Goal: Task Accomplishment & Management: Use online tool/utility

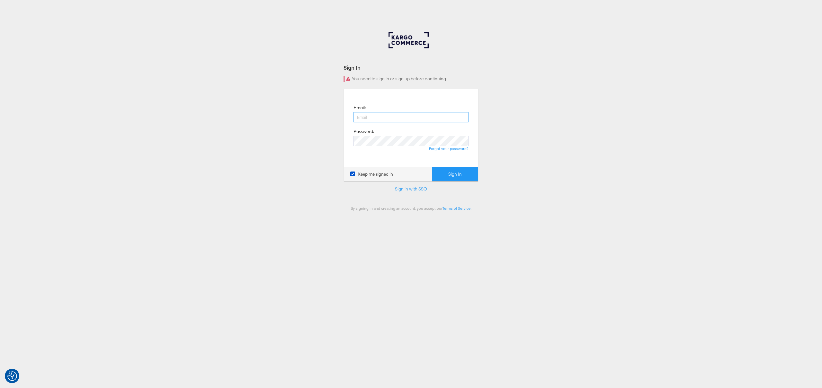
type input "chris.gallagher@kargo.com"
click at [459, 167] on button "Sign In" at bounding box center [455, 174] width 46 height 14
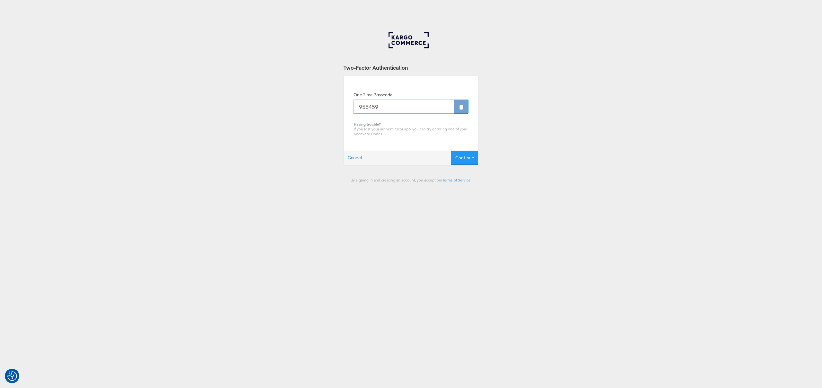
type input "955459"
click at [451, 151] on button "Continue" at bounding box center [464, 158] width 27 height 14
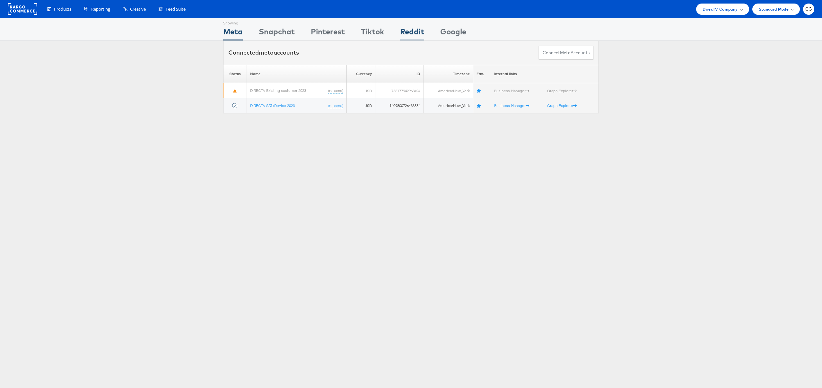
click at [408, 35] on div "Reddit" at bounding box center [412, 33] width 24 height 14
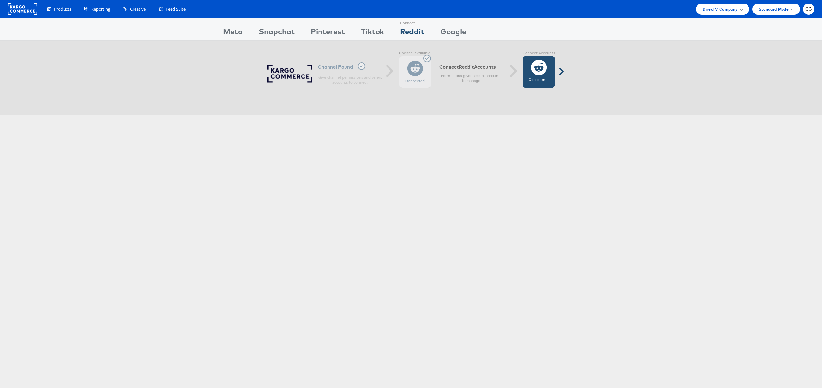
click at [536, 68] on icon at bounding box center [539, 67] width 16 height 16
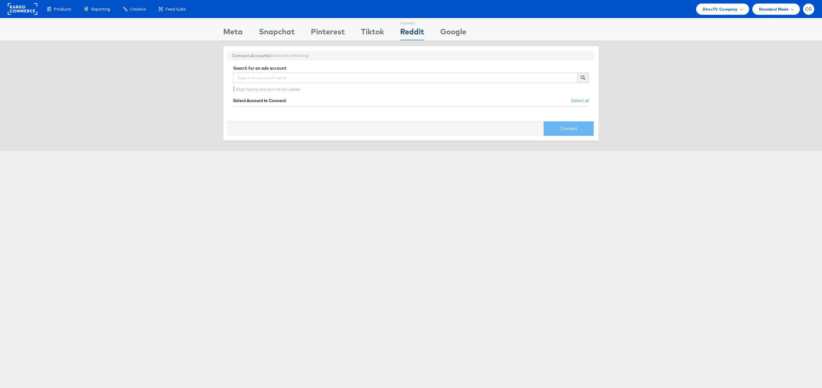
click at [416, 34] on div "Reddit" at bounding box center [412, 33] width 24 height 14
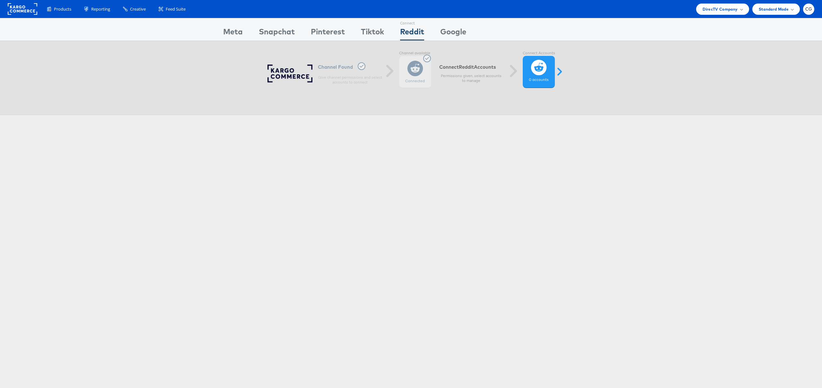
click at [403, 70] on div "Connected" at bounding box center [415, 72] width 32 height 32
click at [532, 73] on icon at bounding box center [539, 67] width 16 height 16
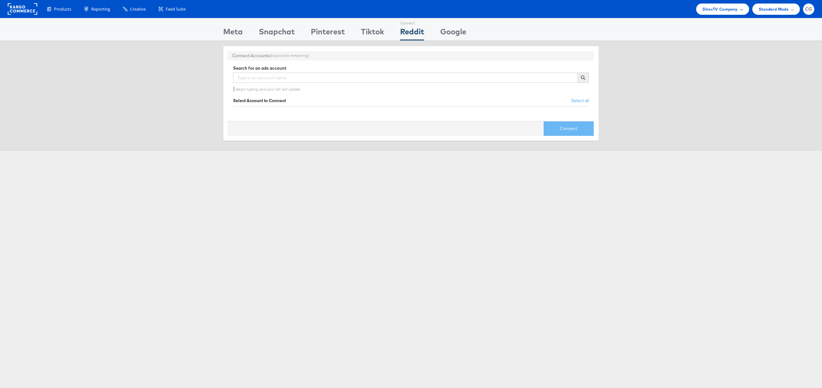
click at [725, 13] on div "DirecTV Company" at bounding box center [722, 9] width 53 height 11
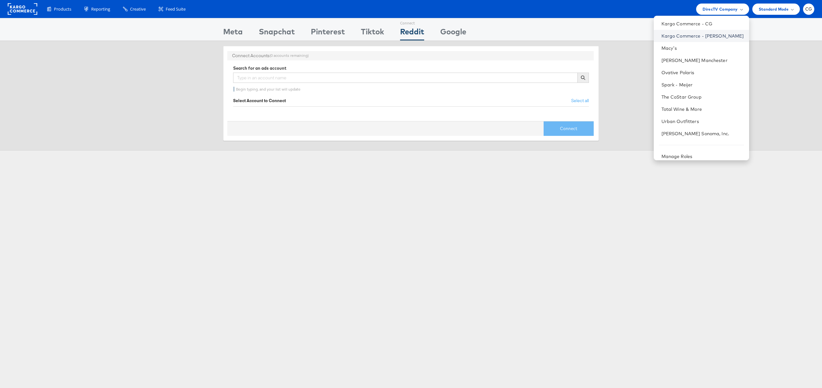
scroll to position [127, 0]
click at [694, 18] on link "Kargo Commerce - CG" at bounding box center [702, 19] width 82 height 6
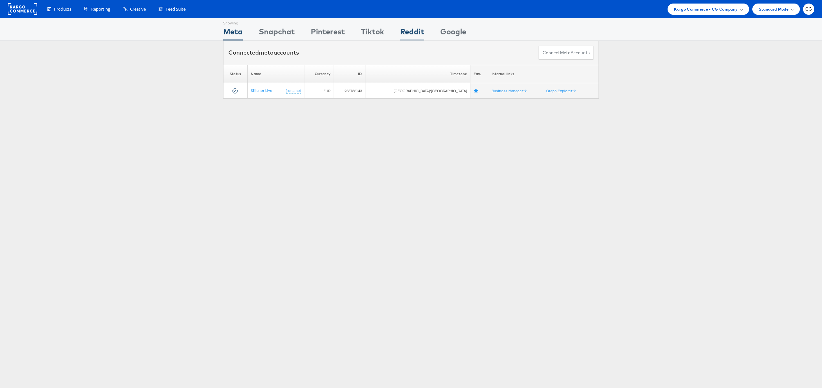
click at [413, 33] on div "Reddit" at bounding box center [412, 33] width 24 height 14
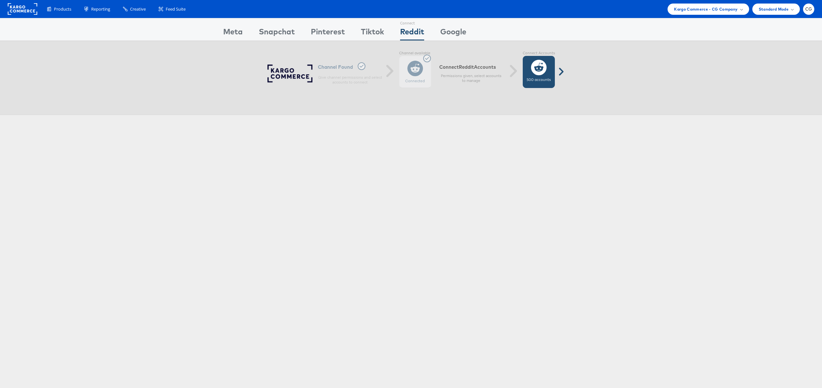
click at [543, 69] on icon at bounding box center [539, 67] width 16 height 16
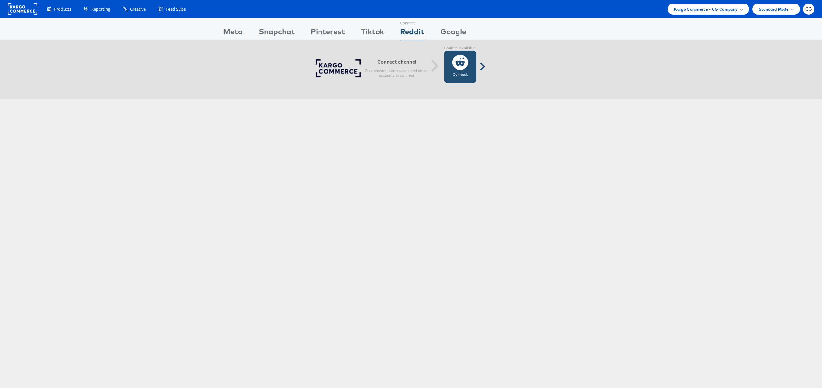
click at [457, 72] on label "Connect" at bounding box center [460, 74] width 15 height 5
click at [450, 76] on link "Connect Connected" at bounding box center [460, 67] width 32 height 32
click at [466, 69] on icon at bounding box center [460, 62] width 16 height 16
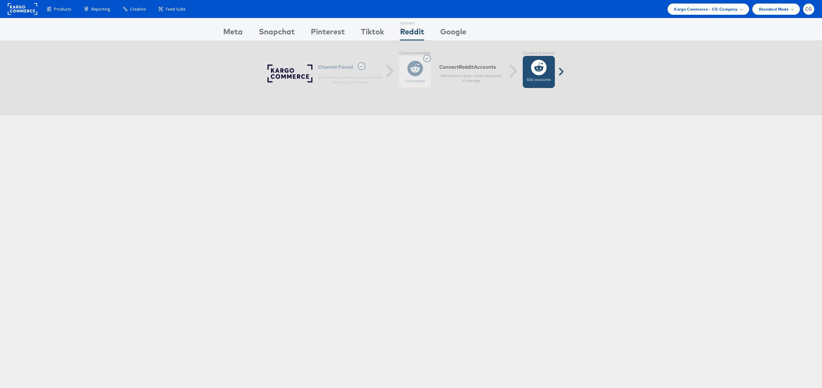
click at [532, 80] on label "500 accounts" at bounding box center [538, 79] width 24 height 5
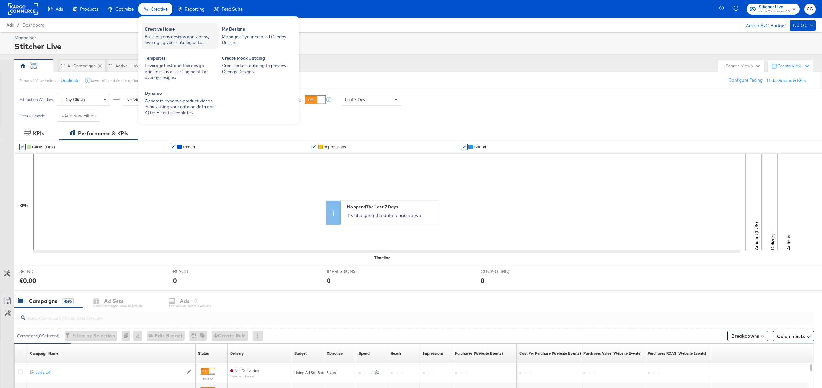
click at [160, 27] on div "Creative Home" at bounding box center [180, 30] width 71 height 8
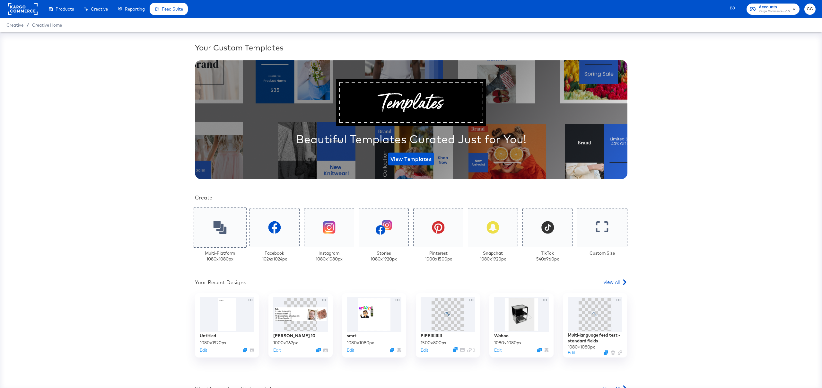
click at [223, 221] on icon at bounding box center [219, 227] width 13 height 13
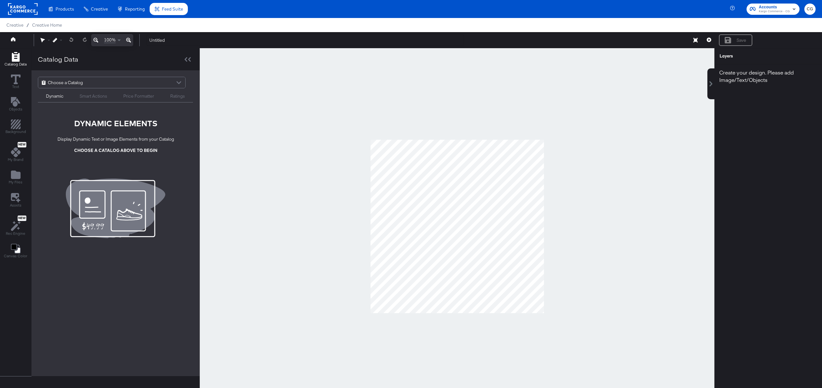
scroll to position [1, 0]
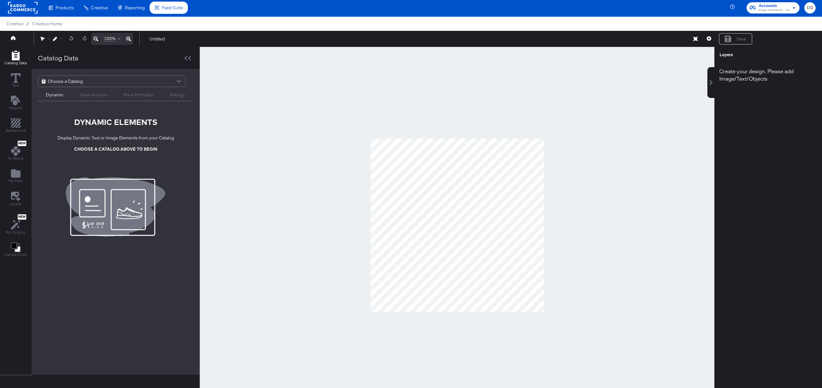
click at [171, 121] on div "DYNAMIC ELEMENTS Display Dynamic Text or Image Elements from your Catalog CHOOS…" at bounding box center [115, 138] width 141 height 42
click at [278, 169] on div at bounding box center [457, 225] width 515 height 356
click at [58, 166] on div "DYNAMIC ELEMENTS Display Dynamic Text or Image Elements from your Catalog CHOOS…" at bounding box center [115, 153] width 141 height 91
click at [14, 156] on span "My Brand" at bounding box center [16, 158] width 16 height 5
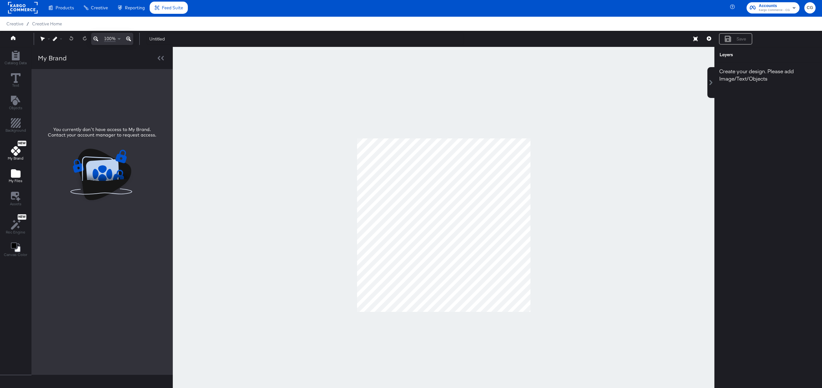
click at [15, 176] on icon "Add Files" at bounding box center [16, 173] width 10 height 8
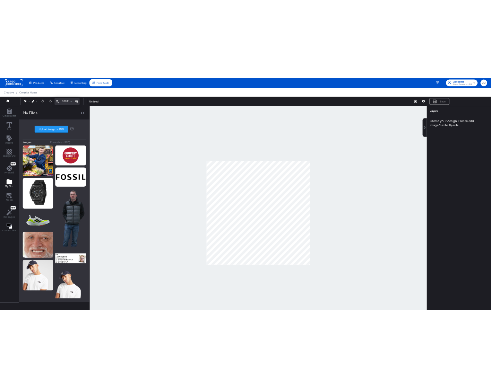
scroll to position [1, 0]
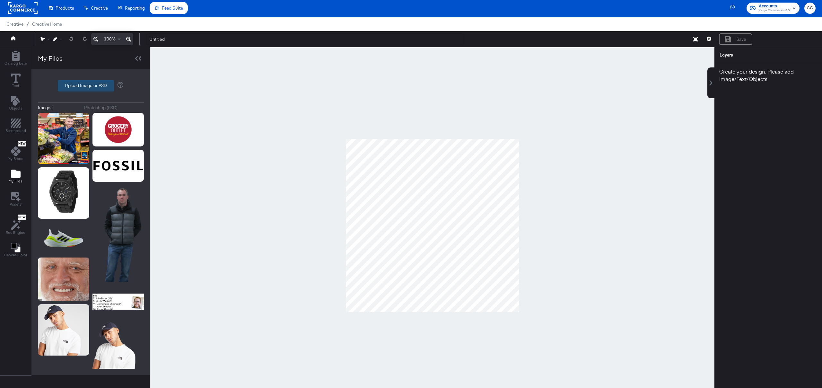
click at [91, 89] on label "Upload Image or PSD" at bounding box center [86, 85] width 56 height 11
click at [91, 86] on input "Upload Image or PSD" at bounding box center [91, 86] width 0 height 0
type input "C:\fakepath\Screenshot 2025-10-02 at 12.12.14.png"
